Goal: Use online tool/utility: Utilize a website feature to perform a specific function

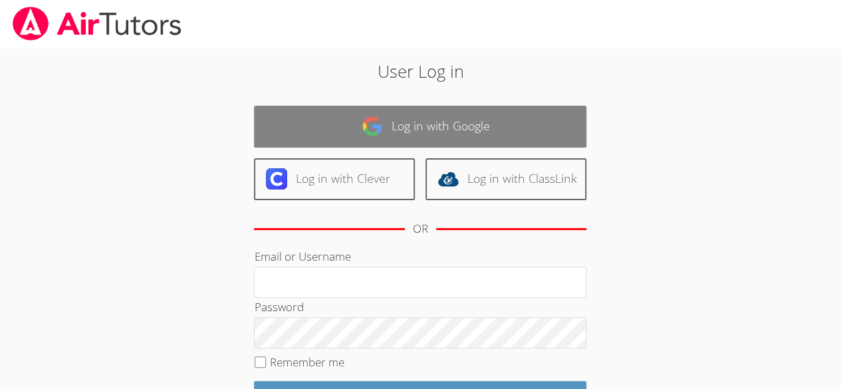
drag, startPoint x: 0, startPoint y: 0, endPoint x: 488, endPoint y: 107, distance: 499.6
click at [488, 107] on link "Log in with Google" at bounding box center [420, 127] width 332 height 42
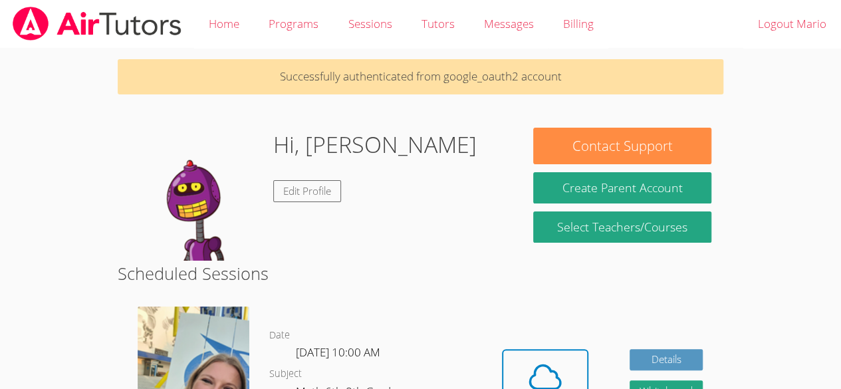
click at [770, 331] on body "Home Programs Sessions Tutors Messages Billing Logout Mario Successfully authen…" at bounding box center [420, 194] width 841 height 389
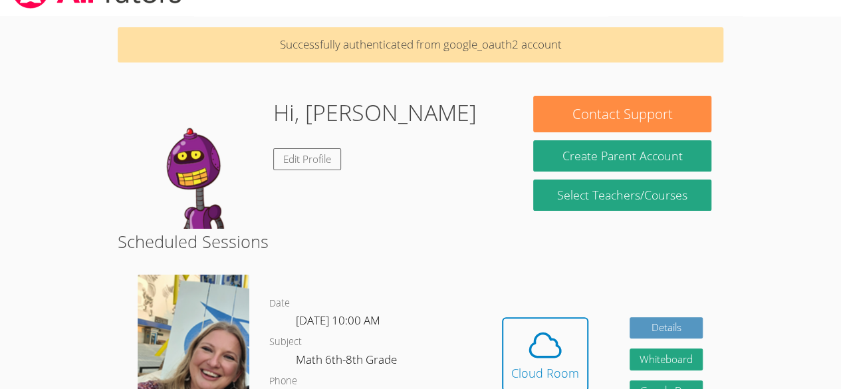
scroll to position [32, 0]
click at [565, 374] on div "Cloud Room" at bounding box center [545, 373] width 68 height 19
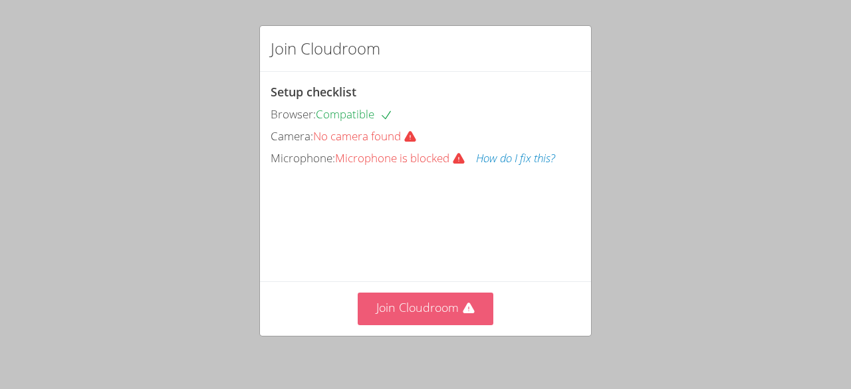
click at [415, 317] on button "Join Cloudroom" at bounding box center [426, 309] width 136 height 33
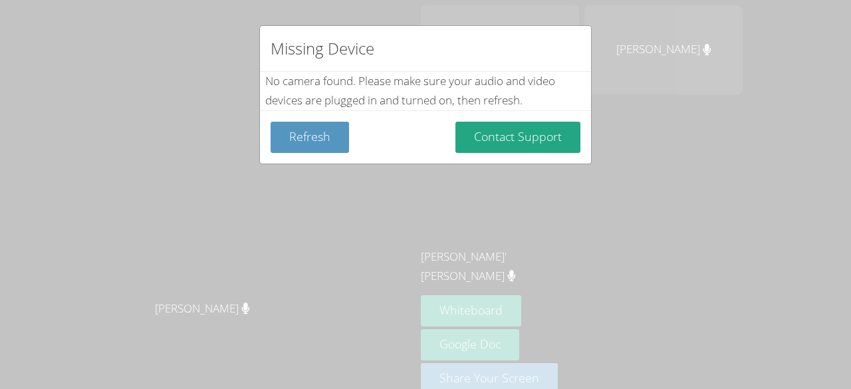
click at [576, 256] on div "Missing Device No camera found . Please make sure your audio and video devices …" at bounding box center [425, 194] width 851 height 389
click at [846, 301] on div "Missing Device No camera found . Please make sure your audio and video devices …" at bounding box center [425, 194] width 851 height 389
click at [818, 320] on div "Missing Device No camera found . Please make sure your audio and video devices …" at bounding box center [425, 194] width 851 height 389
click at [816, 320] on div "Missing Device No camera found . Please make sure your audio and video devices …" at bounding box center [425, 194] width 851 height 389
click at [815, 319] on div "Missing Device No camera found . Please make sure your audio and video devices …" at bounding box center [425, 194] width 851 height 389
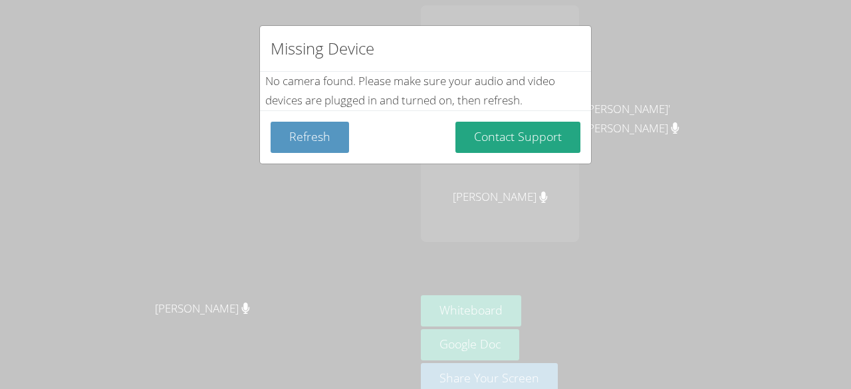
click at [816, 315] on div "Missing Device No camera found . Please make sure your audio and video devices …" at bounding box center [425, 194] width 851 height 389
click at [816, 308] on div "Missing Device No camera found . Please make sure your audio and video devices …" at bounding box center [425, 194] width 851 height 389
click at [775, 270] on div "Missing Device No camera found . Please make sure your audio and video devices …" at bounding box center [425, 194] width 851 height 389
click at [783, 266] on div "Missing Device No camera found . Please make sure your audio and video devices …" at bounding box center [425, 194] width 851 height 389
click at [772, 294] on div "Missing Device No camera found . Please make sure your audio and video devices …" at bounding box center [425, 194] width 851 height 389
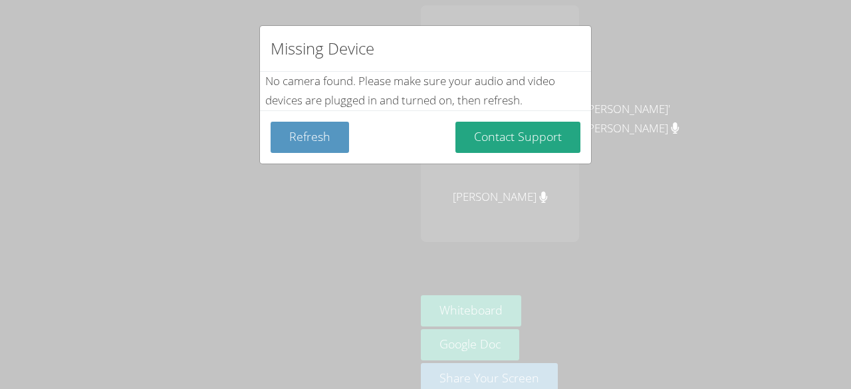
click at [776, 287] on div "Missing Device No camera found . Please make sure your audio and video devices …" at bounding box center [425, 194] width 851 height 389
click at [764, 174] on div "Missing Device No camera found . Please make sure your audio and video devices …" at bounding box center [425, 194] width 851 height 389
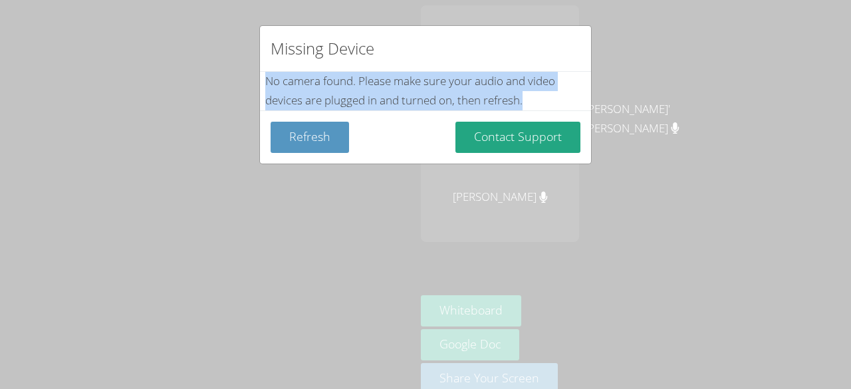
click at [764, 174] on div "Missing Device No camera found . Please make sure your audio and video devices …" at bounding box center [425, 194] width 851 height 389
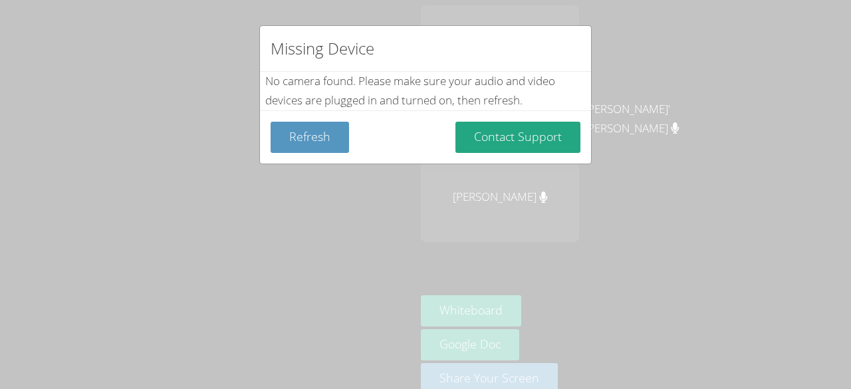
click at [745, 247] on div "Missing Device No camera found . Please make sure your audio and video devices …" at bounding box center [425, 194] width 851 height 389
